Goal: Find specific page/section: Find specific page/section

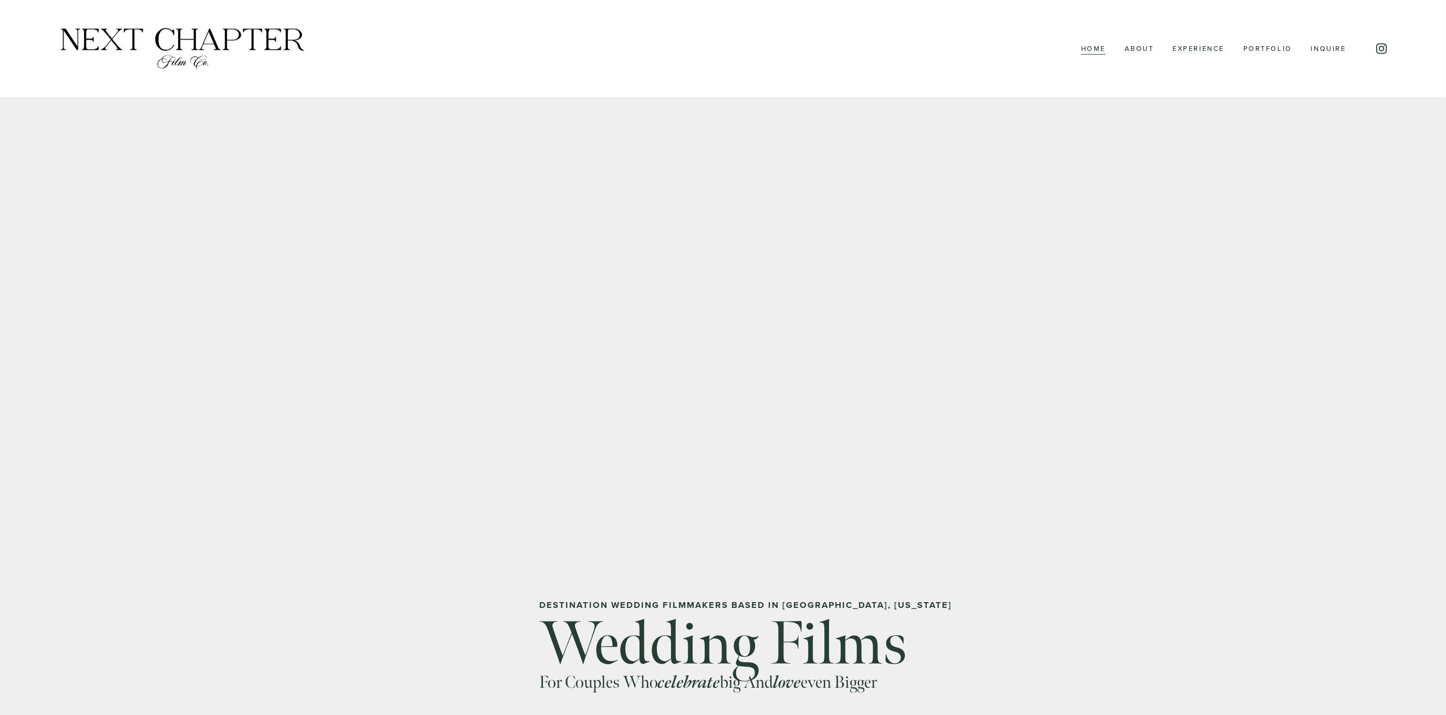
click at [792, 48] on link "Inquire" at bounding box center [1328, 49] width 35 height 14
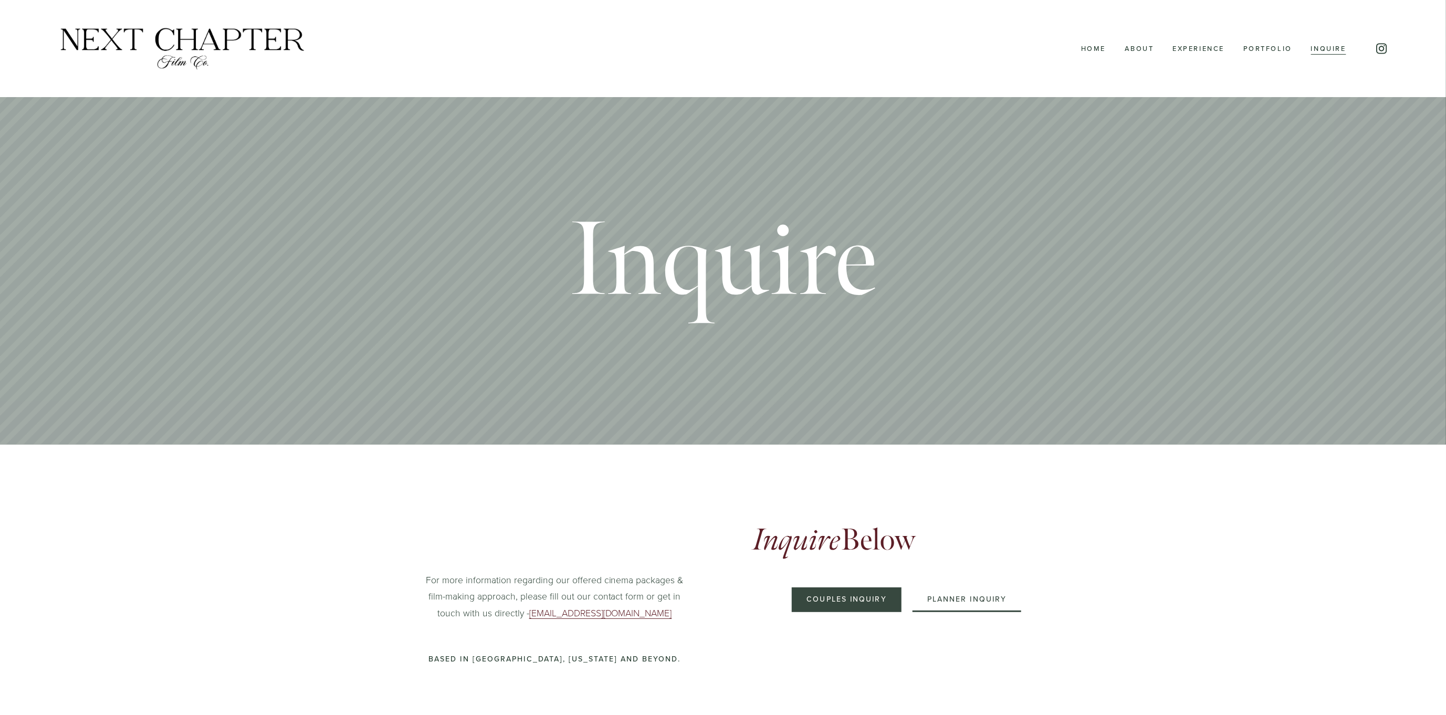
click at [258, 51] on img at bounding box center [182, 48] width 249 height 45
